Goal: Task Accomplishment & Management: Use online tool/utility

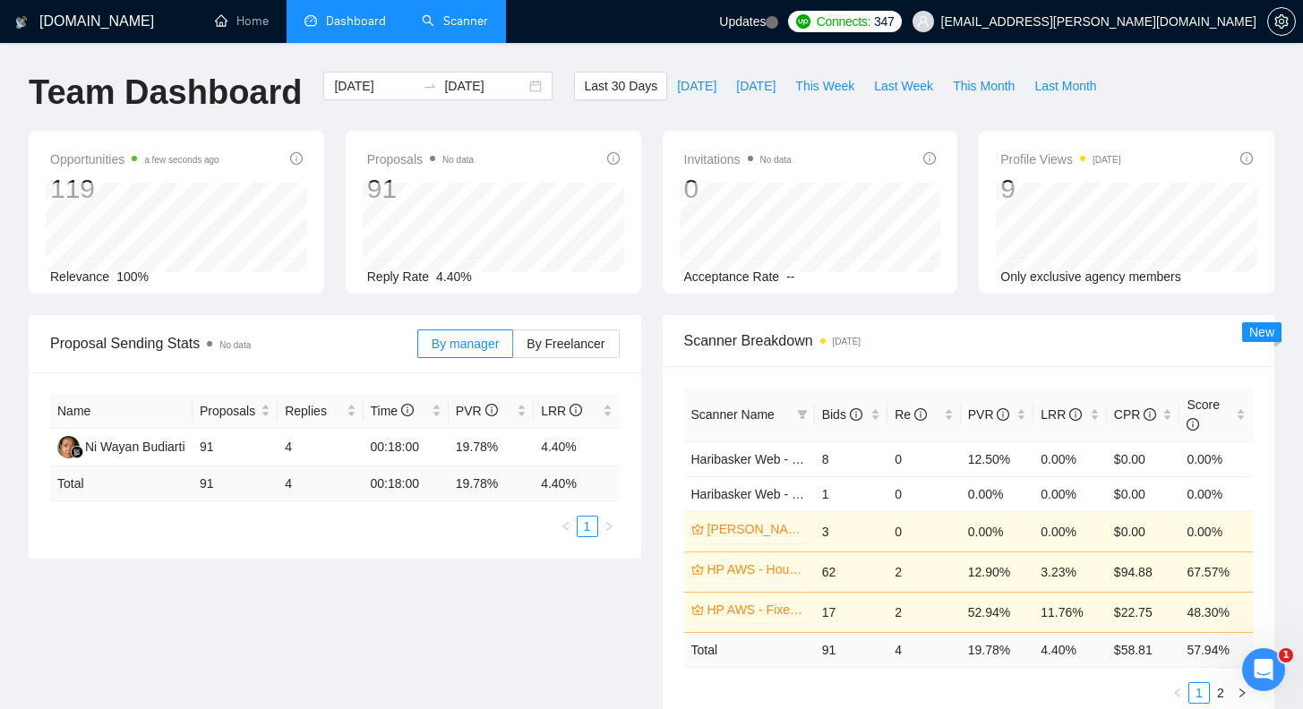
click at [463, 15] on link "Scanner" at bounding box center [455, 20] width 66 height 15
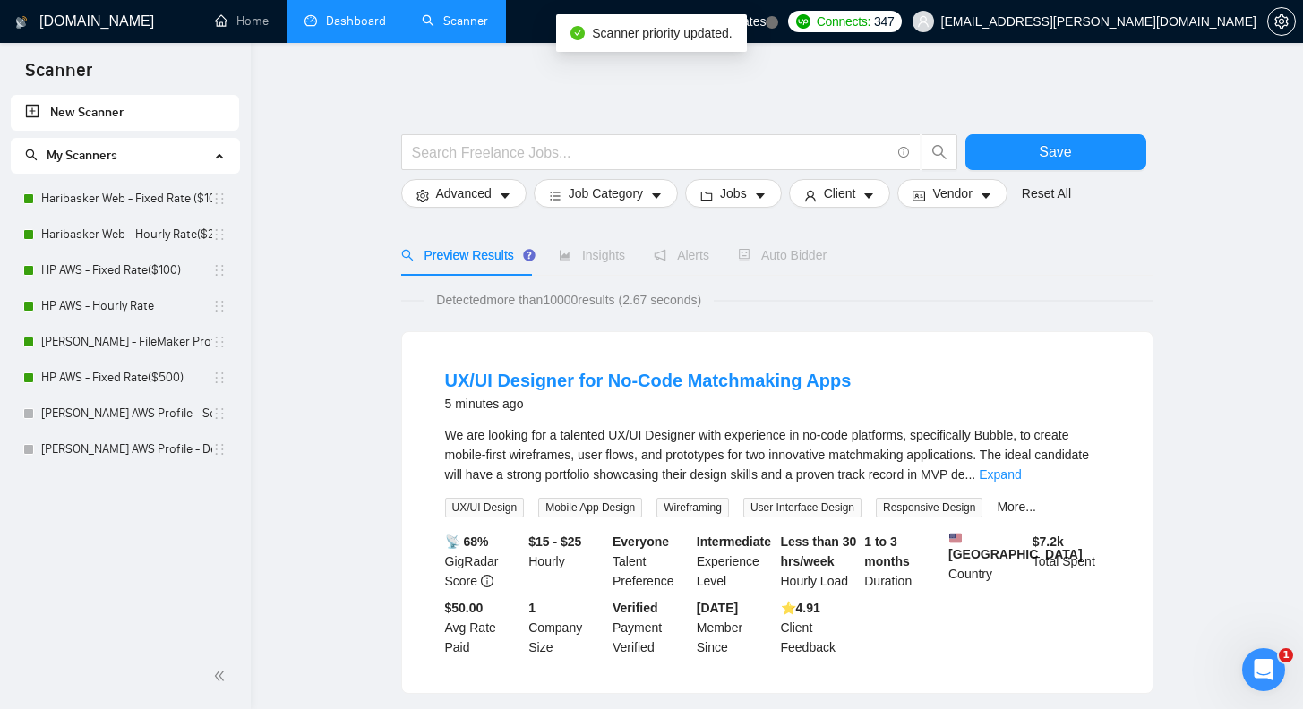
click at [376, 28] on link "Dashboard" at bounding box center [344, 20] width 81 height 15
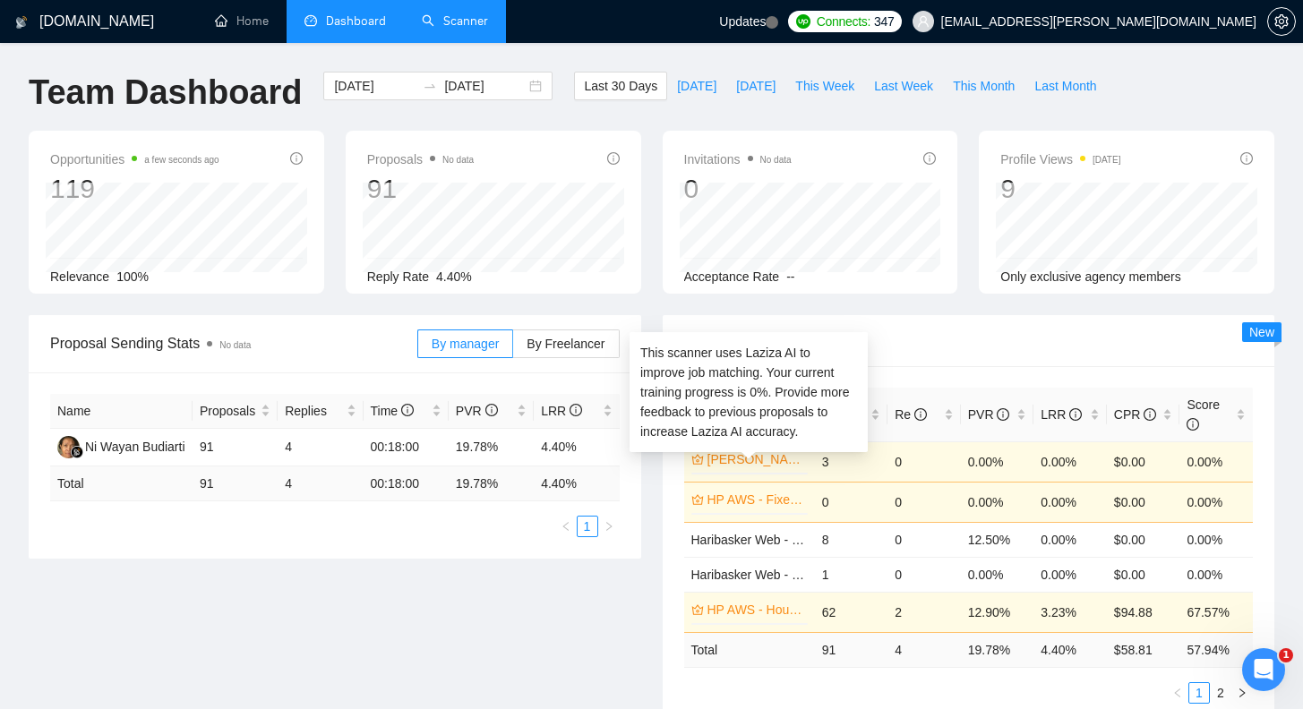
click at [759, 458] on link "[PERSON_NAME] - FileMaker Profile" at bounding box center [755, 459] width 97 height 20
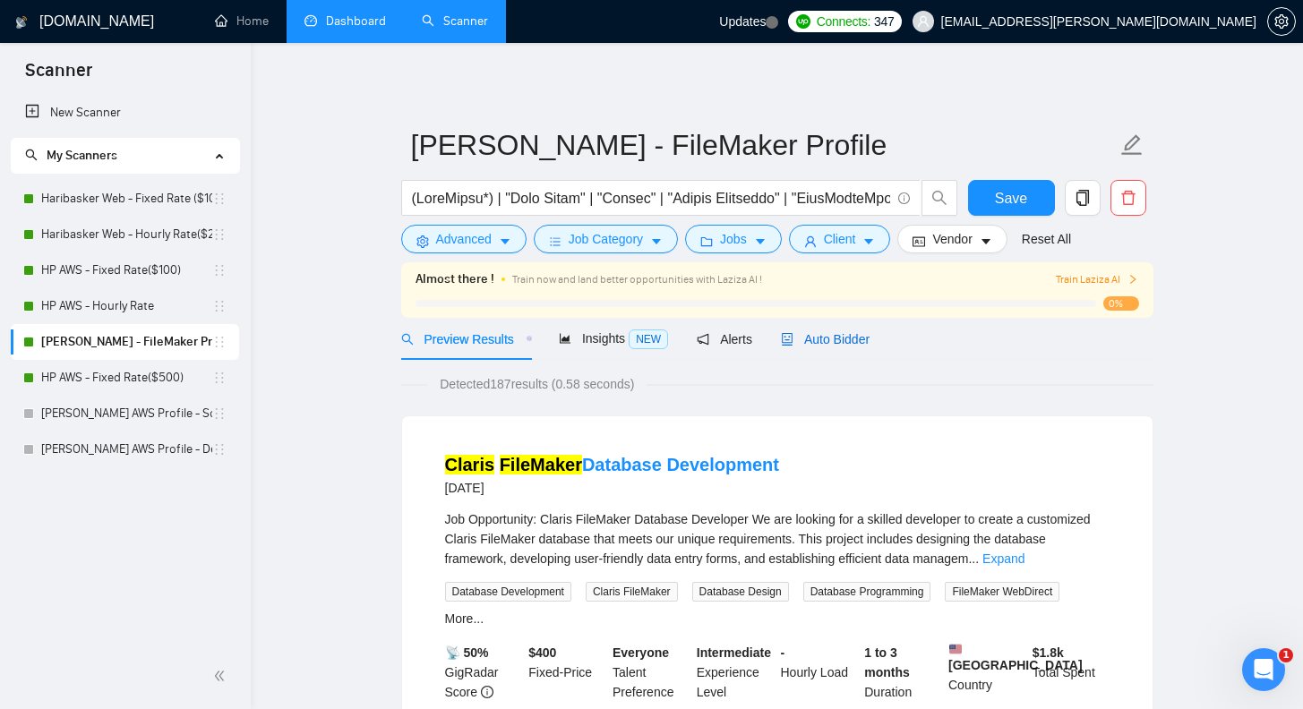
click at [847, 340] on span "Auto Bidder" at bounding box center [825, 339] width 89 height 14
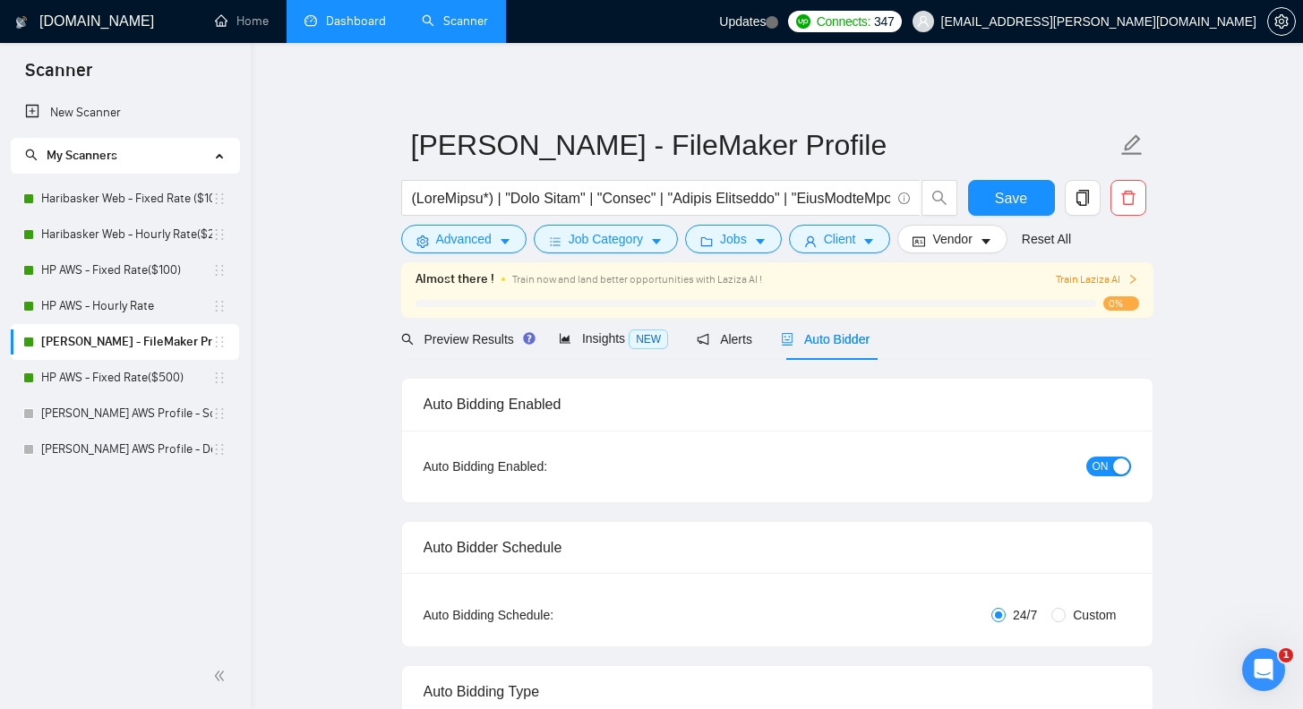
radio input "false"
radio input "true"
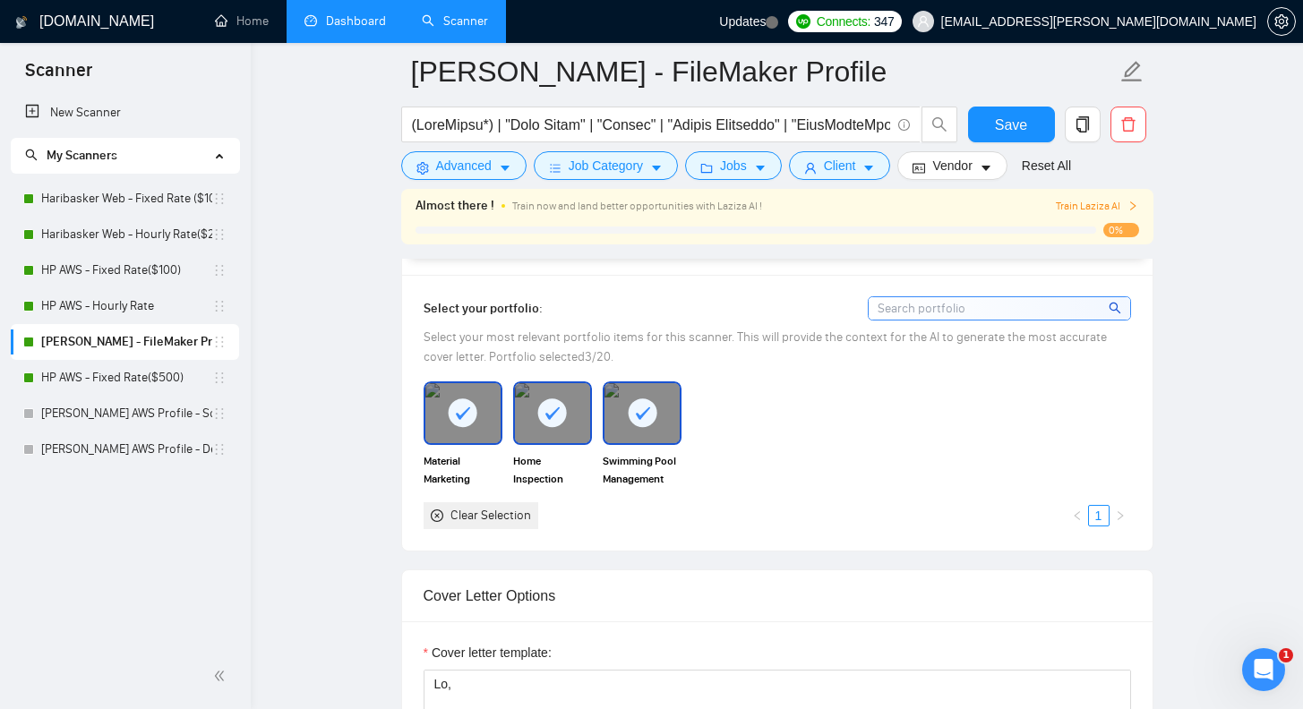
scroll to position [1822, 0]
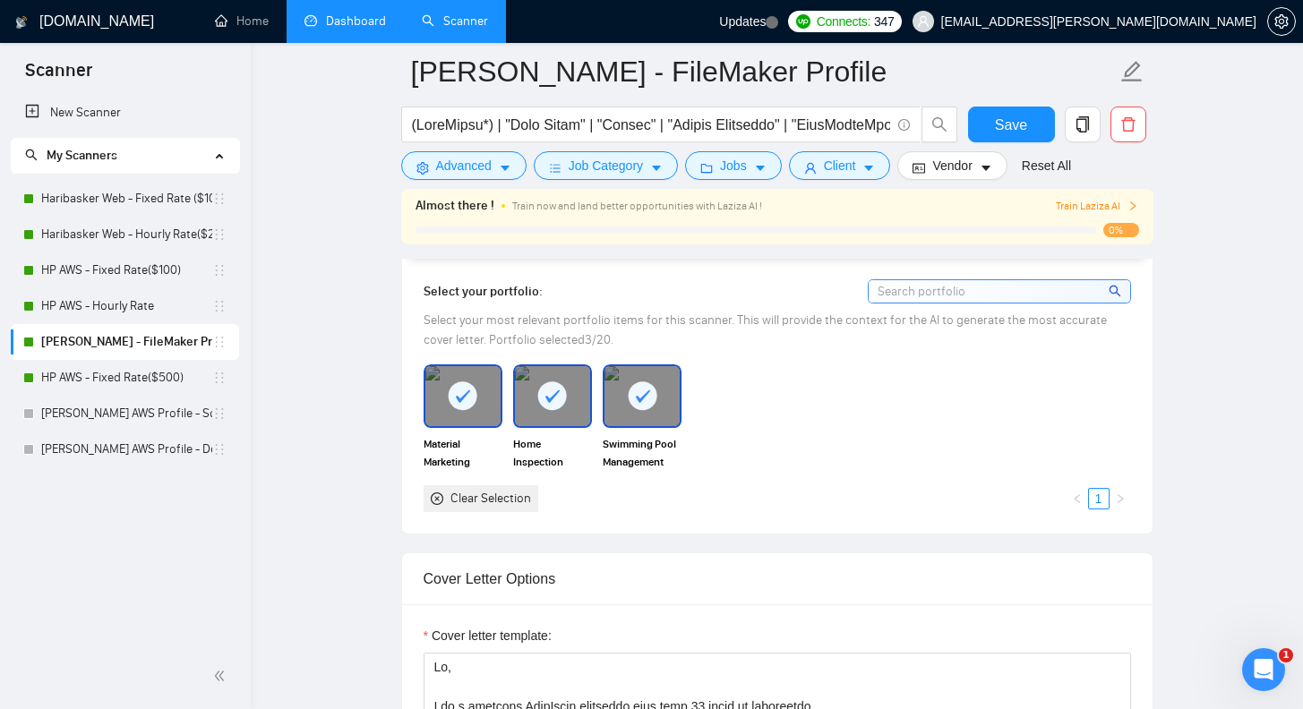
click at [911, 290] on input at bounding box center [999, 291] width 261 height 22
click at [845, 433] on div "Material Marketing System Home Inspection Management System Swimming Pool Manag…" at bounding box center [777, 437] width 718 height 147
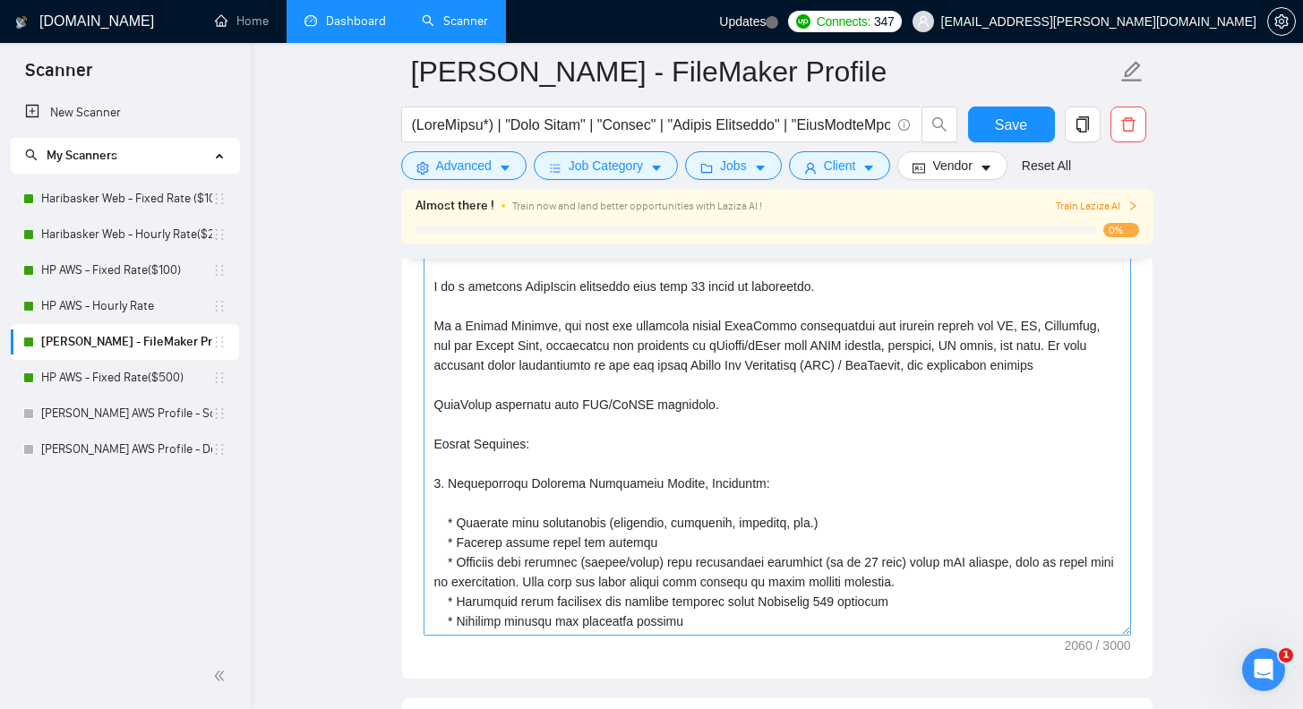
scroll to position [0, 0]
click at [361, 13] on link "Dashboard" at bounding box center [344, 20] width 81 height 15
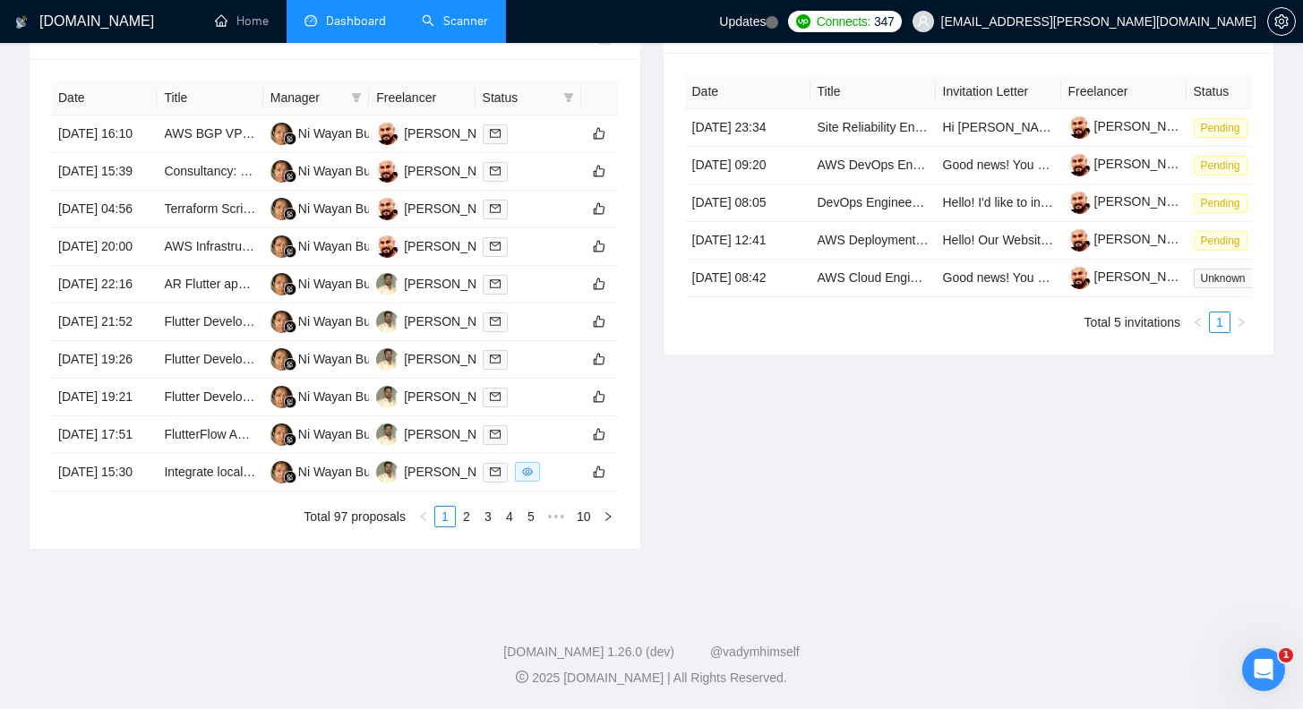
scroll to position [398, 0]
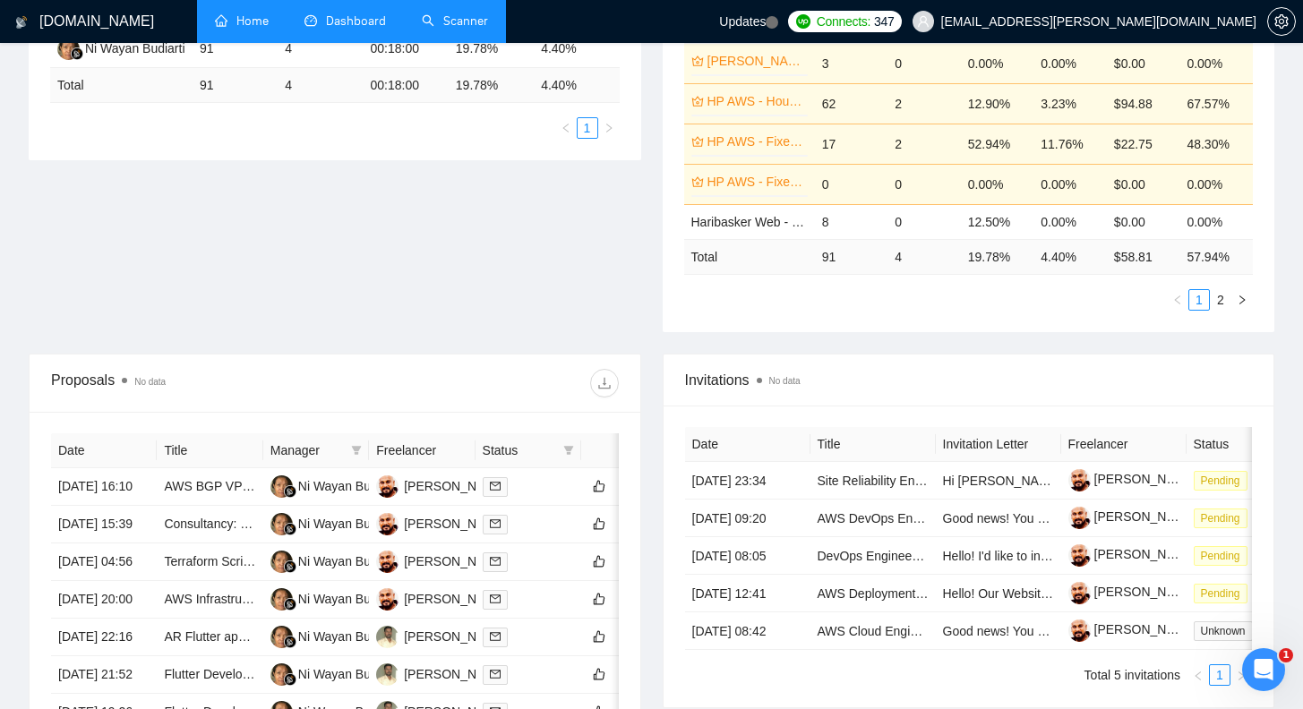
click at [259, 16] on link "Home" at bounding box center [242, 20] width 54 height 15
